Goal: Task Accomplishment & Management: Manage account settings

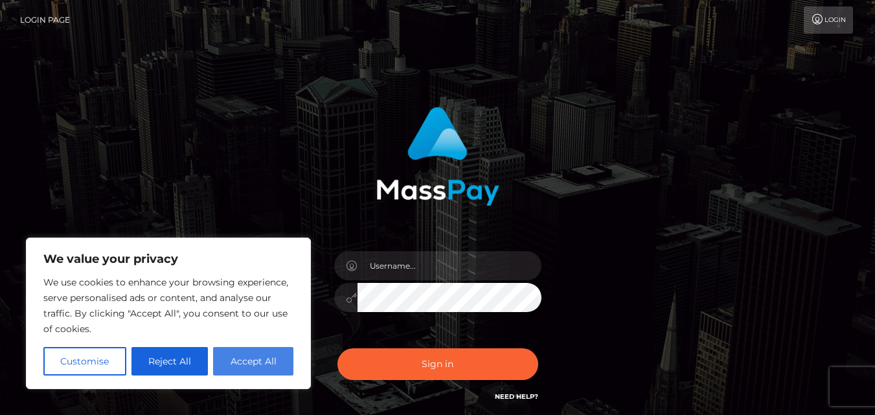
click at [241, 359] on button "Accept All" at bounding box center [253, 361] width 80 height 28
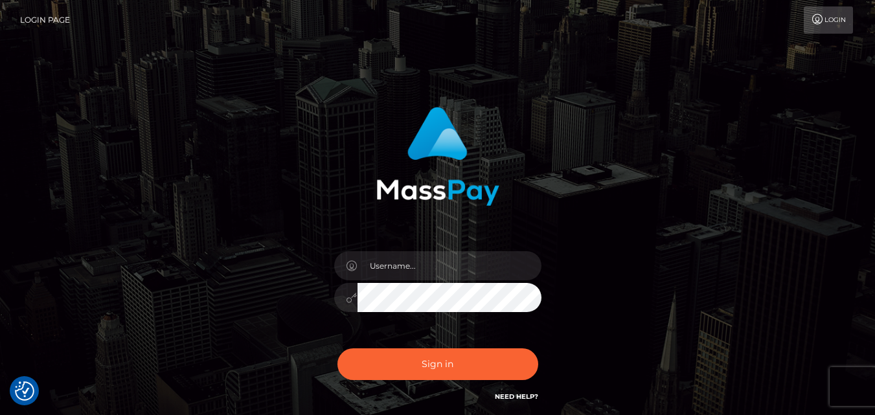
checkbox input "true"
click at [419, 258] on input "text" at bounding box center [449, 265] width 184 height 29
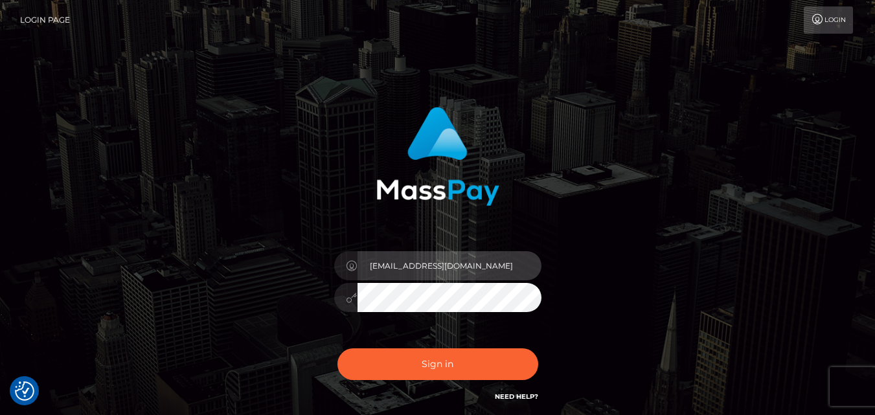
type input "[EMAIL_ADDRESS][DOMAIN_NAME]"
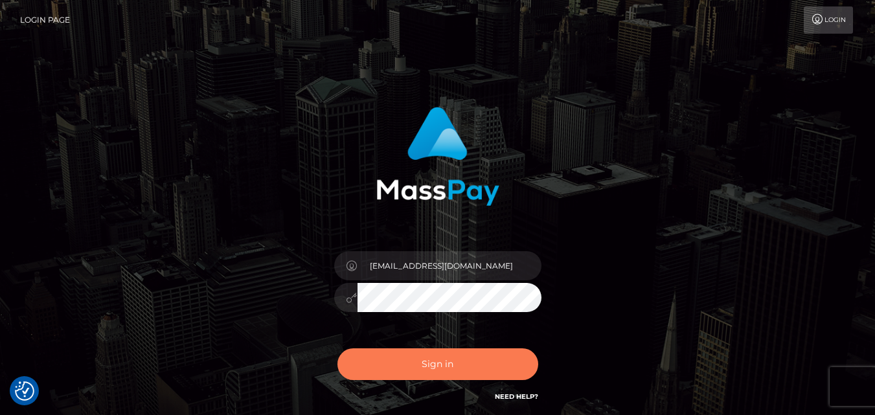
click at [379, 364] on button "Sign in" at bounding box center [437, 364] width 201 height 32
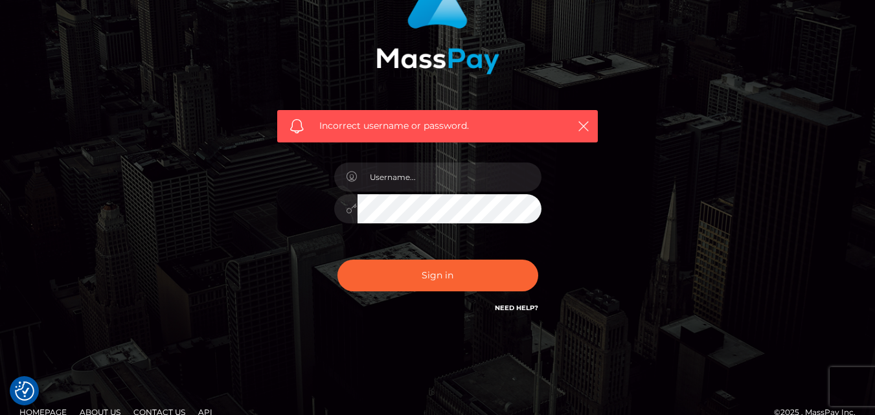
scroll to position [141, 0]
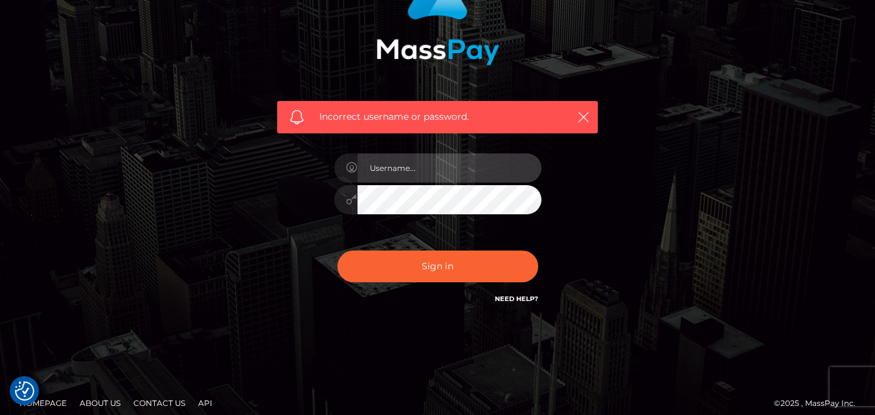
click at [437, 172] on input "text" at bounding box center [449, 167] width 184 height 29
type input "[EMAIL_ADDRESS][DOMAIN_NAME]"
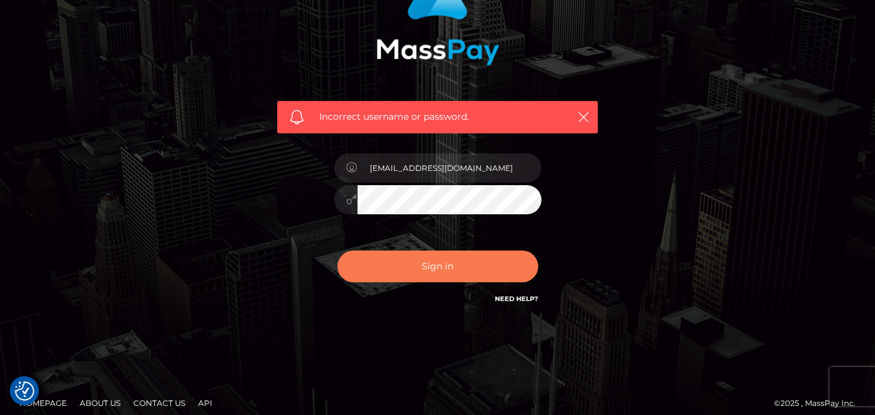
click at [396, 258] on button "Sign in" at bounding box center [437, 267] width 201 height 32
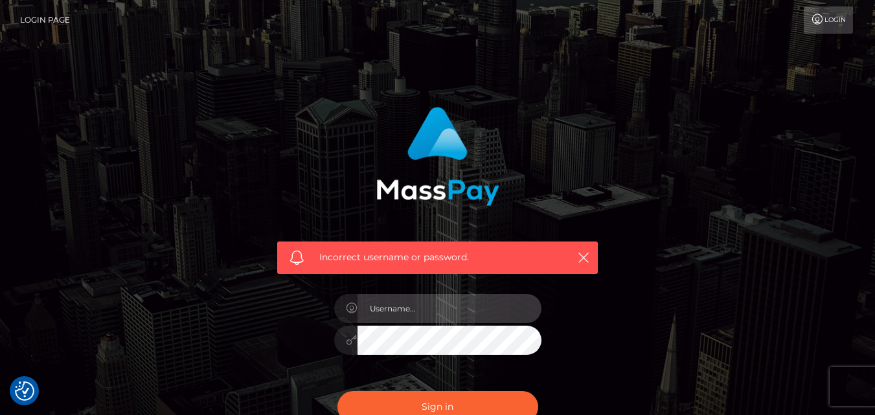
click at [440, 304] on input "text" at bounding box center [449, 308] width 184 height 29
type input "[EMAIL_ADDRESS][DOMAIN_NAME]"
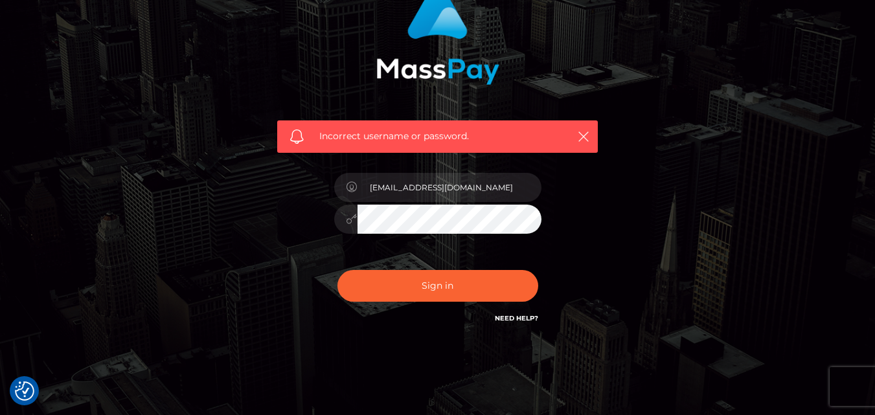
click at [517, 319] on link "Need Help?" at bounding box center [516, 318] width 43 height 8
click at [515, 317] on link "Need Help?" at bounding box center [516, 318] width 43 height 8
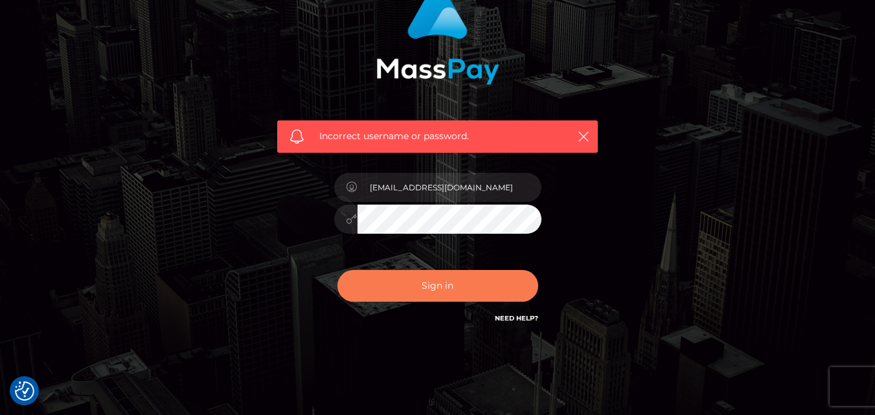
click at [378, 281] on button "Sign in" at bounding box center [437, 286] width 201 height 32
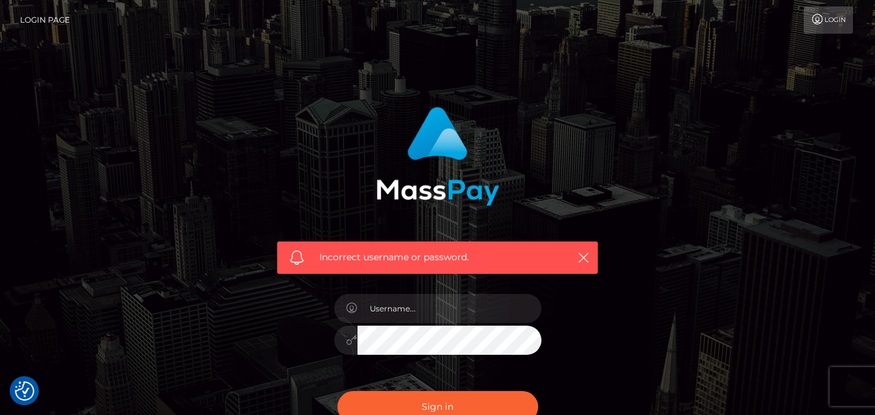
click at [815, 14] on icon at bounding box center [818, 19] width 14 height 10
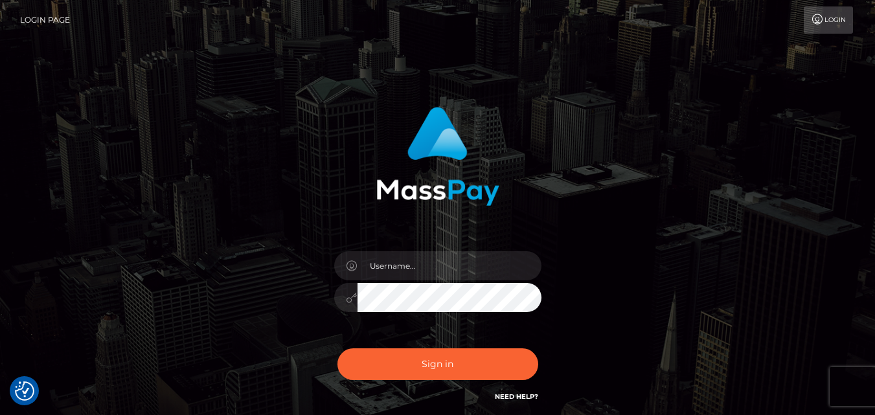
scroll to position [109, 0]
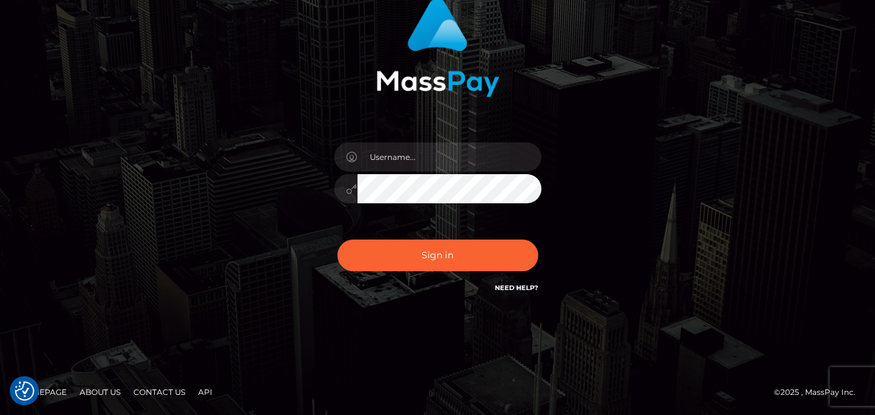
click at [517, 286] on link "Need Help?" at bounding box center [516, 288] width 43 height 8
click at [403, 157] on input "text" at bounding box center [449, 156] width 184 height 29
type input "aurelieubach0@gmail.com"
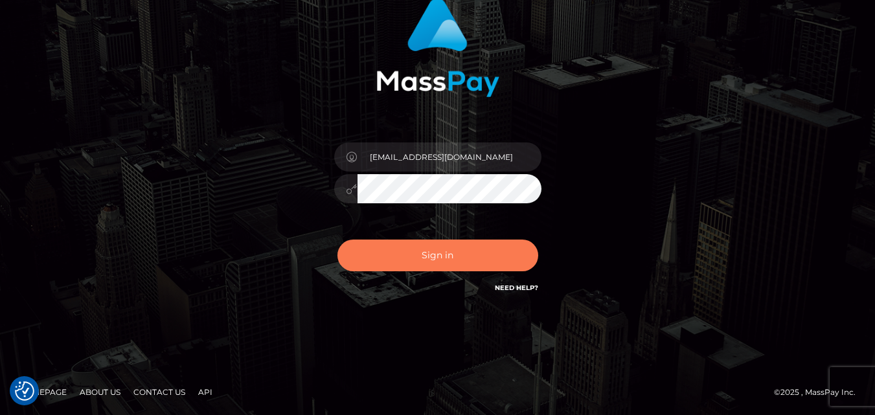
click at [363, 260] on button "Sign in" at bounding box center [437, 256] width 201 height 32
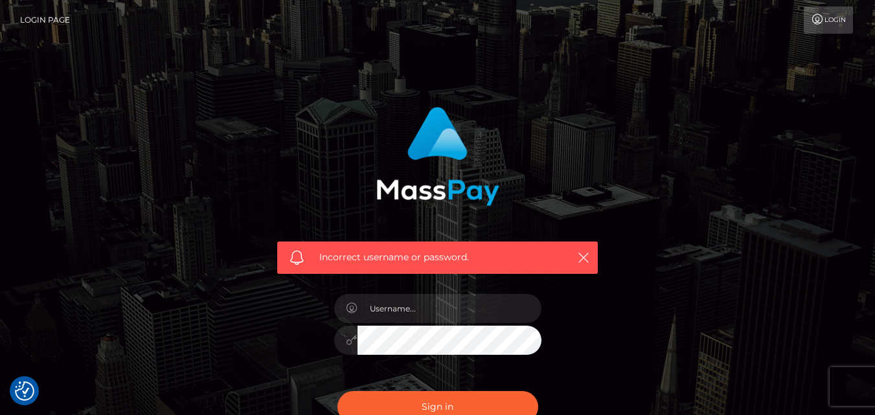
scroll to position [152, 0]
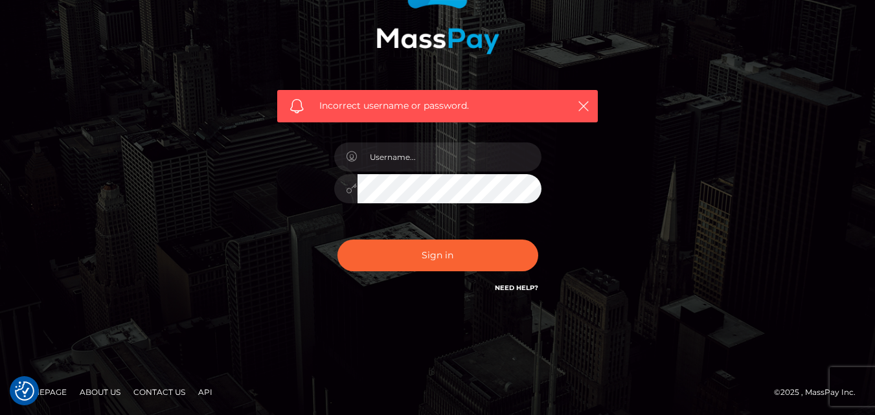
click at [51, 390] on link "Homepage" at bounding box center [43, 392] width 58 height 20
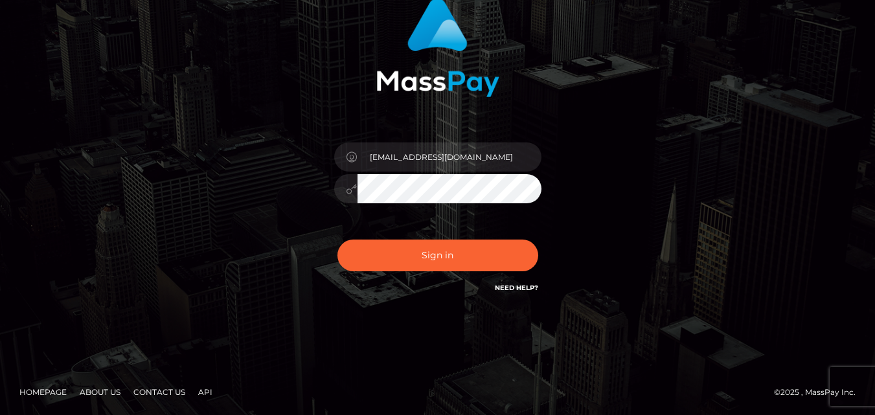
scroll to position [109, 0]
click at [337, 240] on button "Se connecter" at bounding box center [437, 256] width 201 height 32
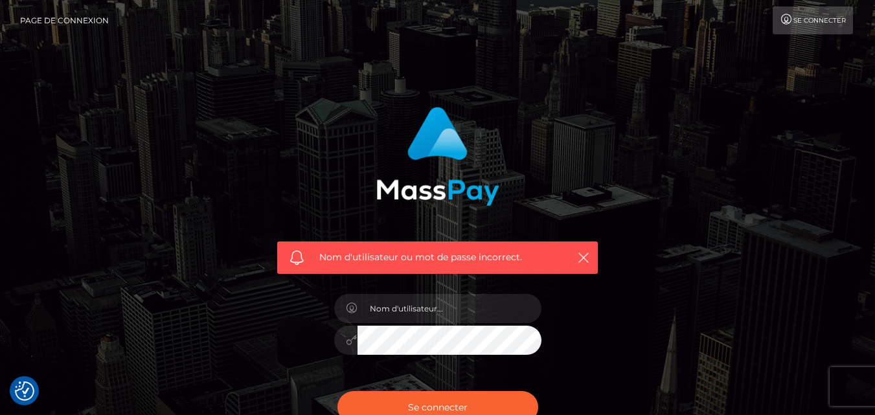
click at [809, 33] on link "Se connecter" at bounding box center [813, 20] width 80 height 28
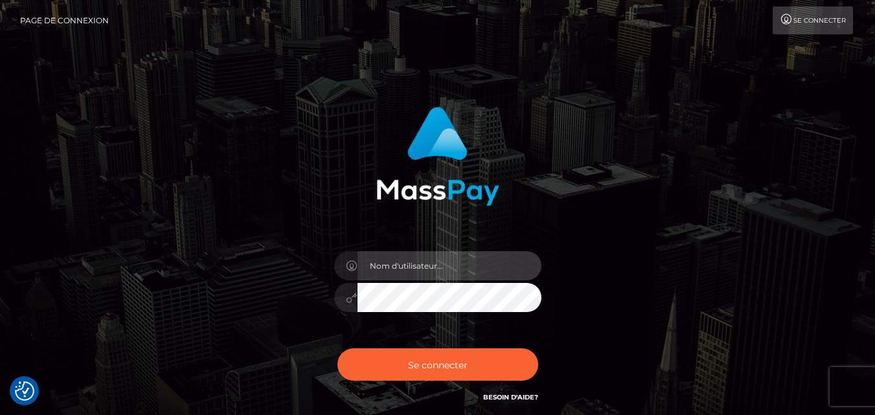
click at [460, 266] on input "text" at bounding box center [449, 265] width 184 height 29
type input "aurelieubach0@gmail.com"
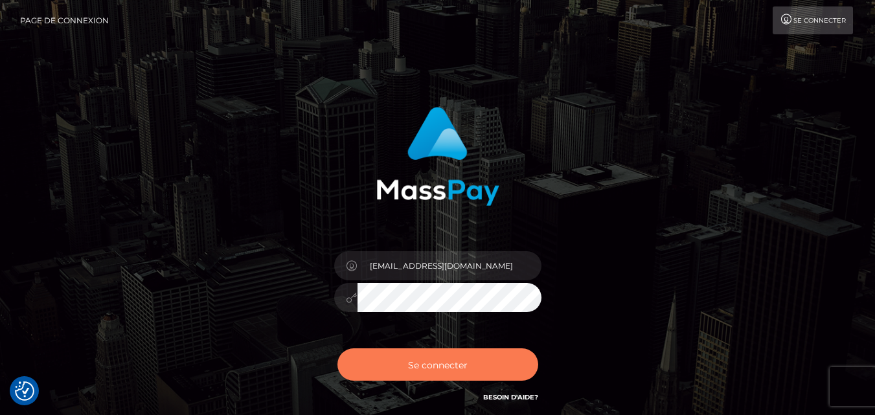
click at [367, 365] on button "Se connecter" at bounding box center [437, 364] width 201 height 32
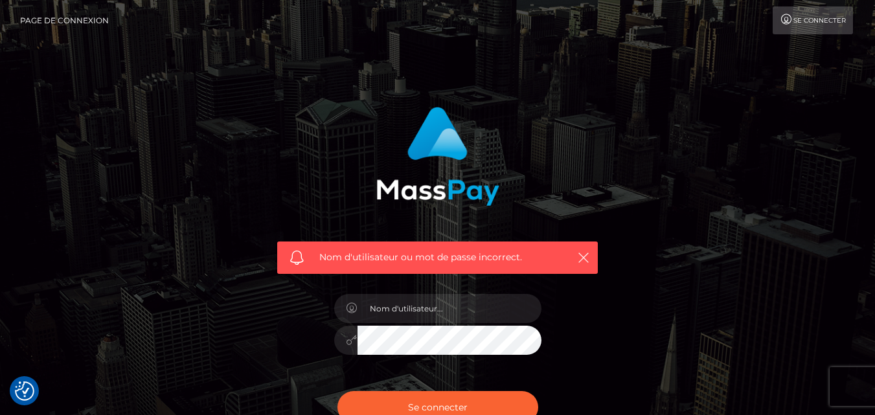
click at [69, 14] on link "Page de connexion" at bounding box center [64, 20] width 89 height 28
click at [54, 26] on link "Page de connexion" at bounding box center [64, 20] width 89 height 28
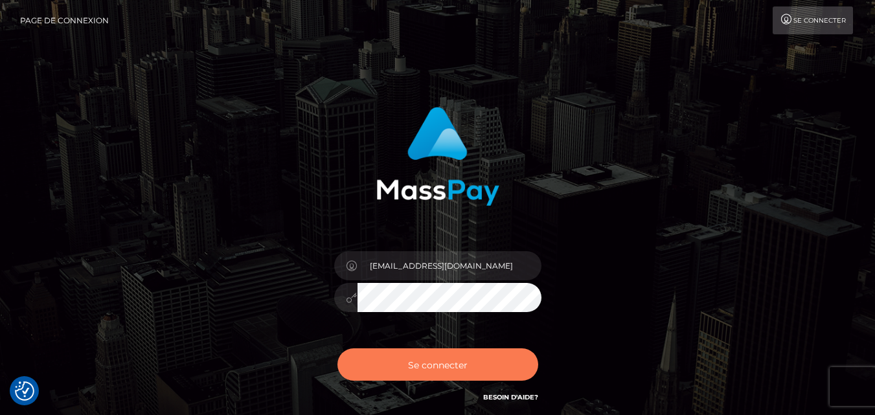
click at [371, 370] on button "Se connecter" at bounding box center [437, 364] width 201 height 32
